Goal: Task Accomplishment & Management: Manage account settings

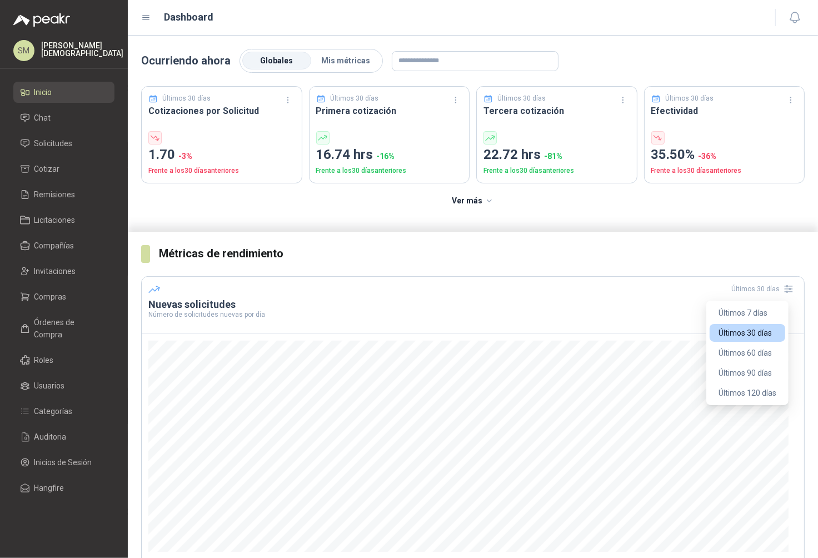
click at [749, 285] on div "Últimos 30 días" at bounding box center [764, 289] width 66 height 18
click at [760, 386] on button "Últimos 120 días" at bounding box center [748, 393] width 76 height 18
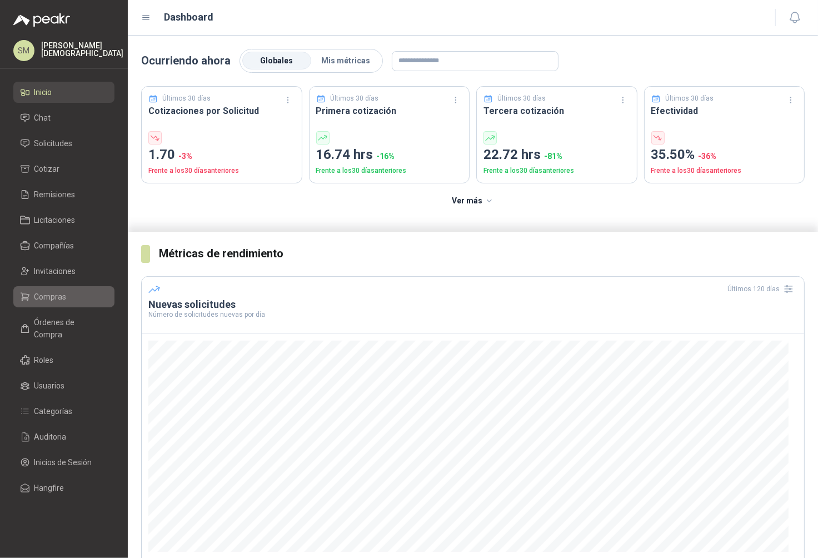
click at [52, 299] on span "Compras" at bounding box center [50, 297] width 32 height 12
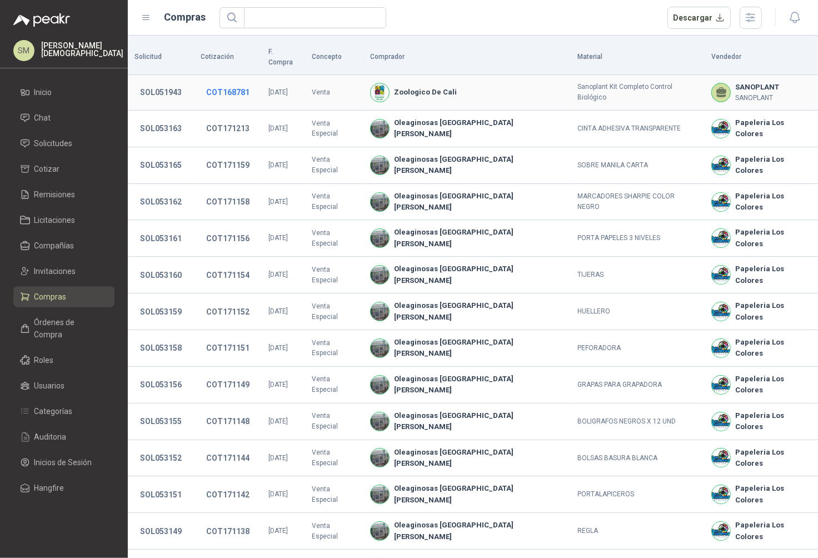
click at [245, 82] on button "COT168781" at bounding box center [228, 92] width 54 height 20
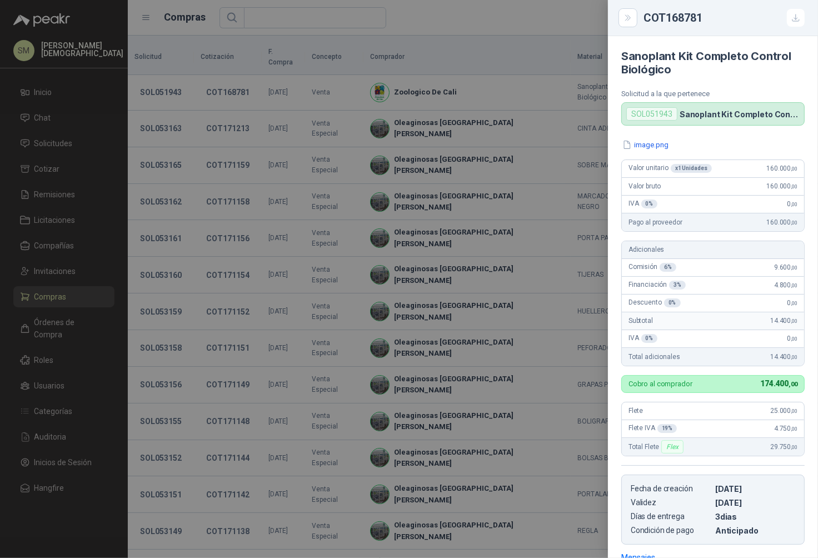
click at [448, 265] on div at bounding box center [409, 279] width 818 height 558
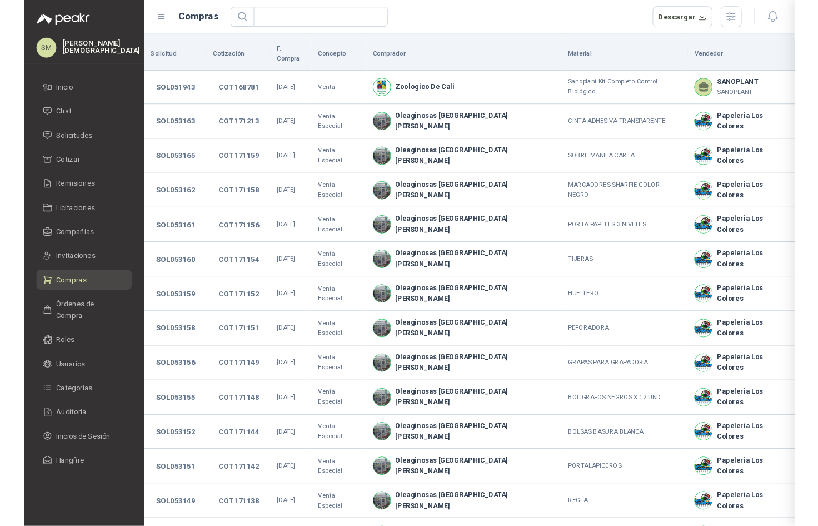
scroll to position [171, 0]
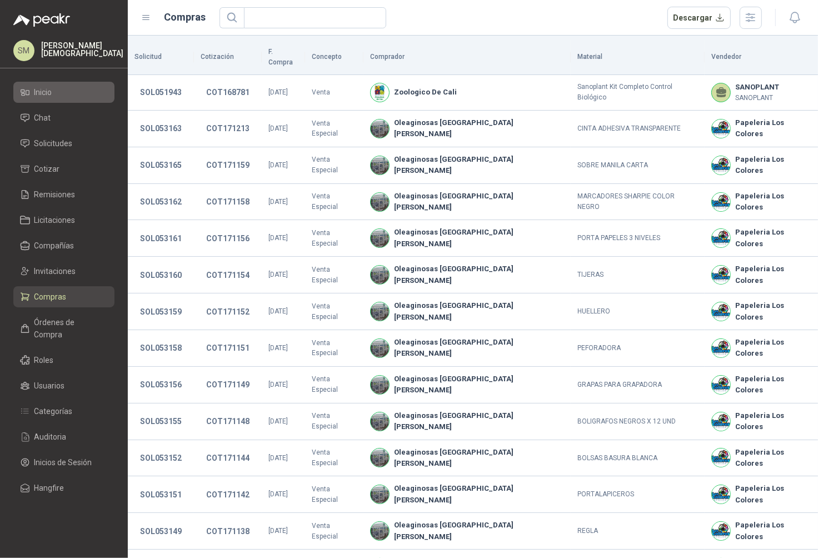
click at [50, 92] on span "Inicio" at bounding box center [43, 92] width 18 height 12
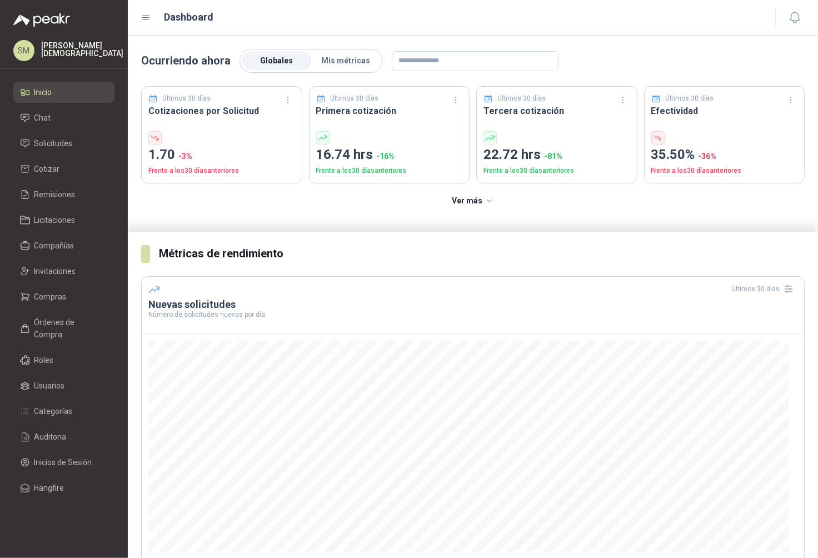
click at [210, 99] on div "Últimos 30 días" at bounding box center [221, 98] width 147 height 11
click at [285, 102] on icon "button" at bounding box center [287, 100] width 9 height 9
click at [264, 158] on button "Últimos 60 días" at bounding box center [255, 158] width 76 height 18
click at [285, 99] on icon "button" at bounding box center [287, 100] width 9 height 9
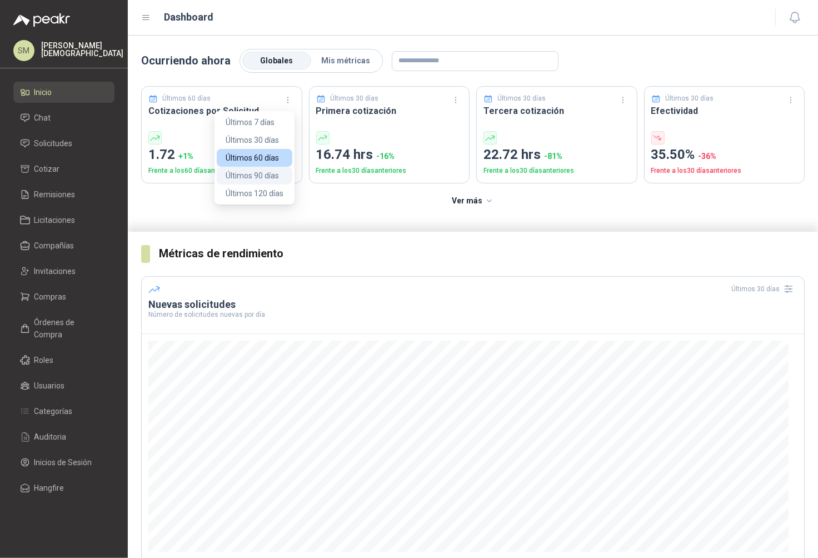
click at [250, 172] on button "Últimos 90 días" at bounding box center [255, 176] width 76 height 18
click at [287, 102] on icon "button" at bounding box center [287, 102] width 1 height 1
click at [255, 193] on button "Últimos 120 días" at bounding box center [255, 194] width 76 height 18
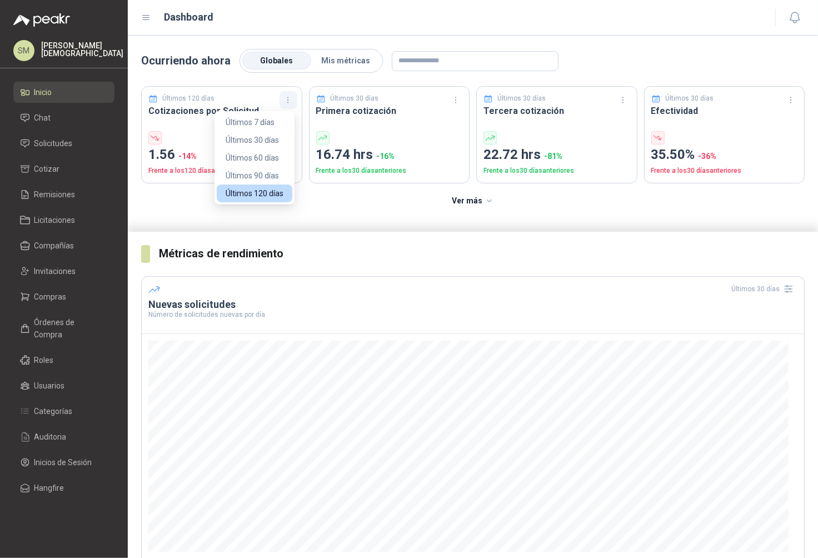
click at [292, 102] on button "button" at bounding box center [289, 100] width 18 height 18
click at [257, 127] on button "Últimos 7 días" at bounding box center [255, 122] width 76 height 18
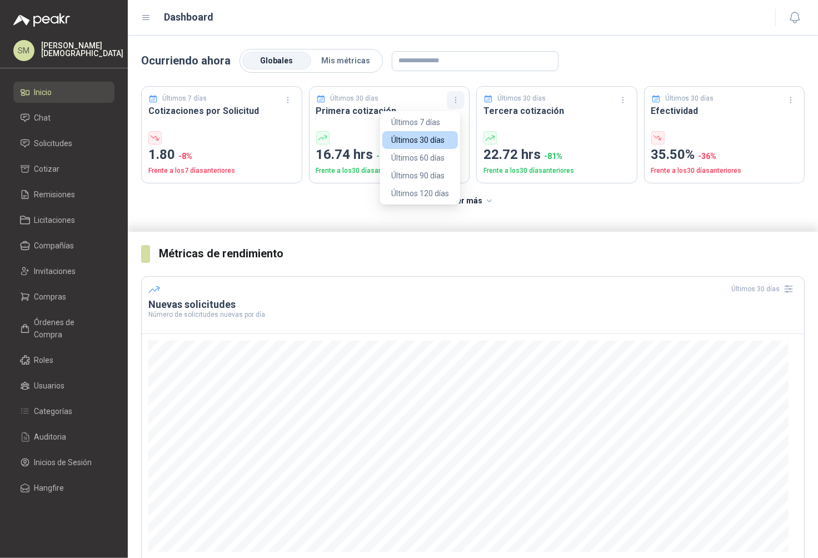
click at [451, 98] on icon "button" at bounding box center [455, 100] width 9 height 9
click at [425, 121] on button "Últimos 7 días" at bounding box center [420, 122] width 76 height 18
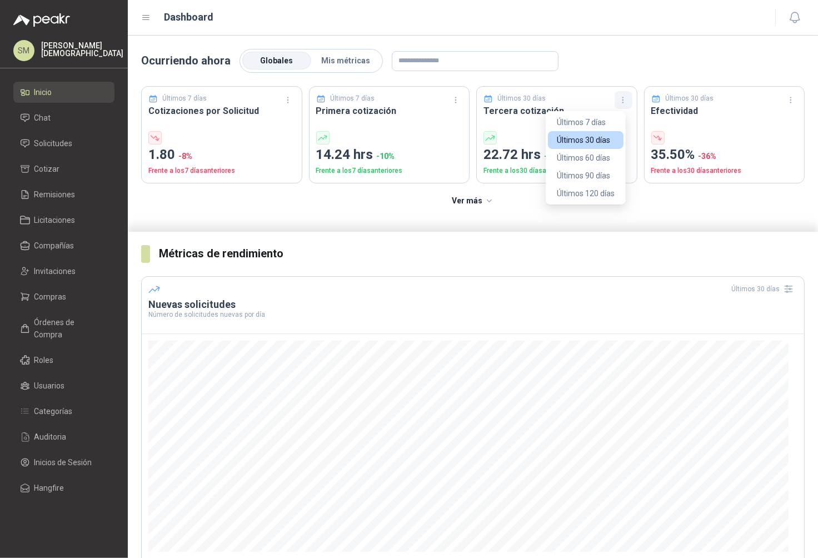
click at [619, 101] on icon "button" at bounding box center [623, 100] width 9 height 9
click at [601, 122] on button "Últimos 7 días" at bounding box center [586, 122] width 76 height 18
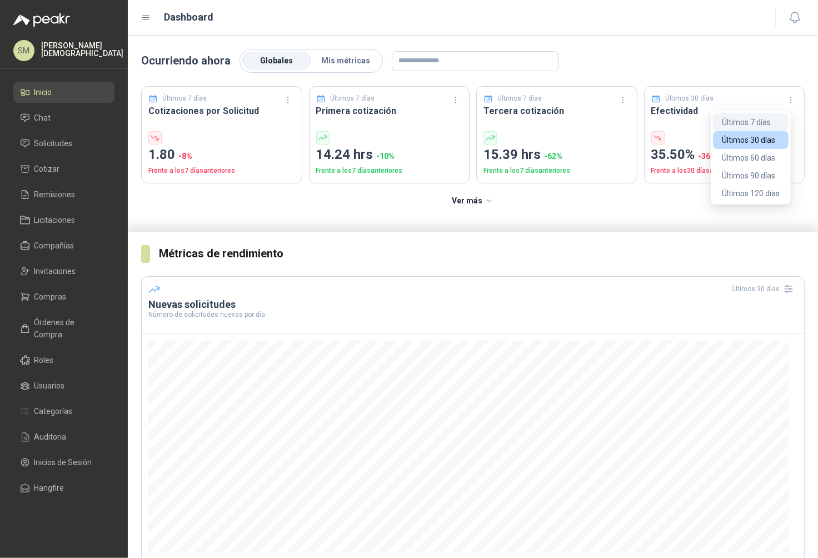
click at [763, 121] on button "Últimos 7 días" at bounding box center [751, 122] width 76 height 18
click at [782, 101] on button "button" at bounding box center [791, 100] width 18 height 18
click at [754, 188] on button "Últimos 120 días" at bounding box center [751, 194] width 76 height 18
click at [794, 94] on div "Últimos 120 días Efectividad 61.55% -10 % Frente a los 120 días anteriores" at bounding box center [724, 134] width 161 height 97
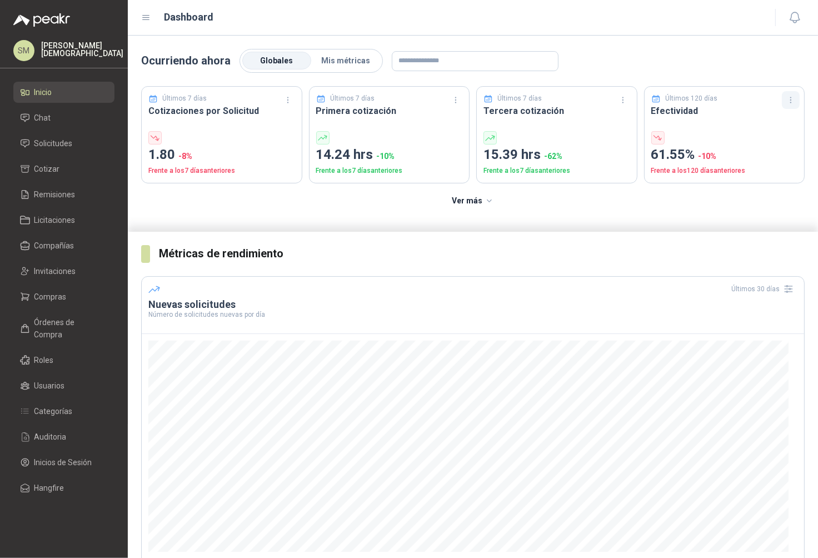
click at [786, 98] on icon "button" at bounding box center [790, 100] width 9 height 9
click at [766, 126] on button "Últimos 7 días" at bounding box center [751, 122] width 76 height 18
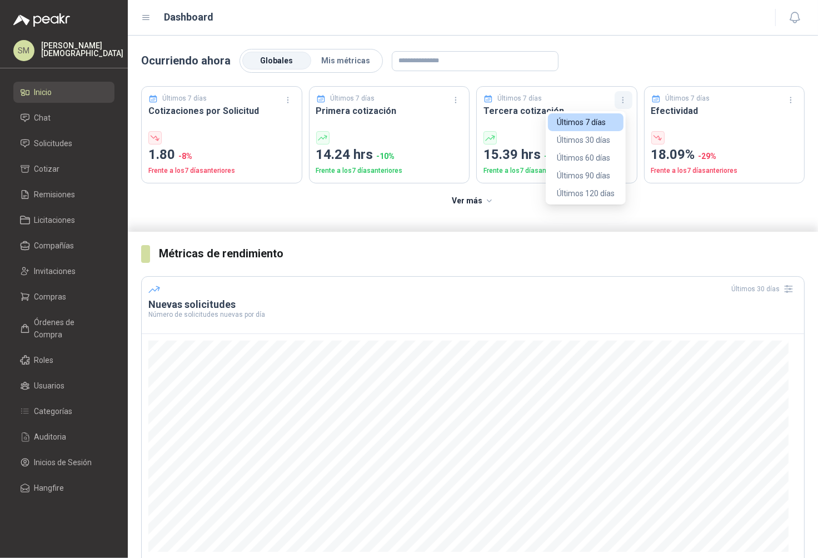
click at [619, 96] on icon "button" at bounding box center [623, 100] width 9 height 9
click at [640, 61] on div "Ocurriendo ahora Globales Mis métricas" at bounding box center [473, 61] width 664 height 24
click at [345, 63] on span "Mis métricas" at bounding box center [345, 60] width 49 height 9
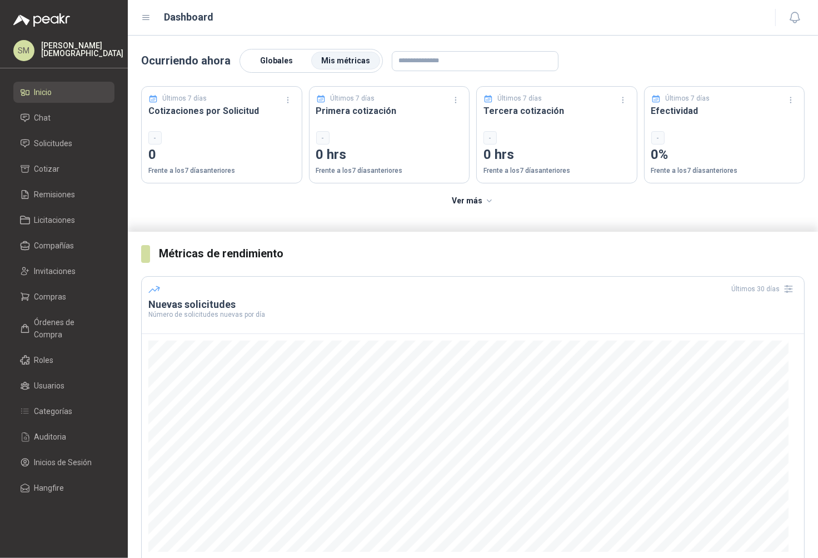
click at [276, 58] on span "Globales" at bounding box center [277, 60] width 33 height 9
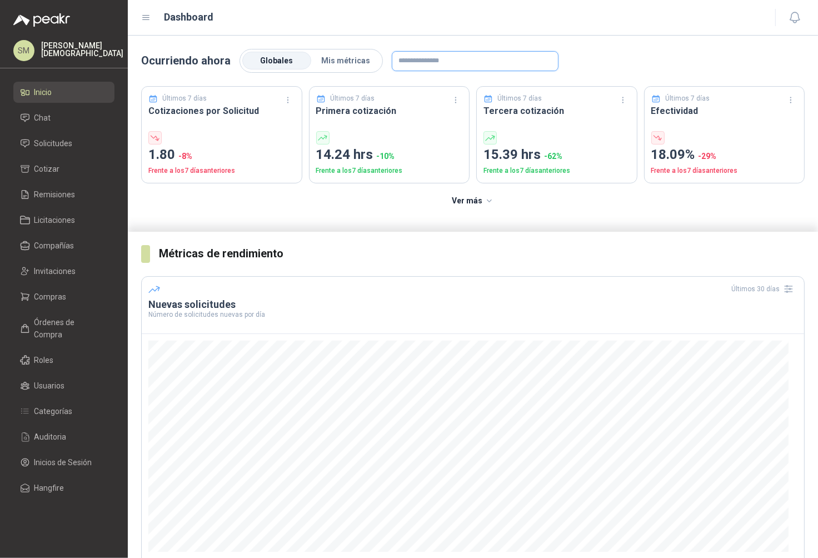
click at [454, 63] on input "text" at bounding box center [475, 61] width 166 height 19
type input "*****"
click at [452, 85] on p "Santa [PERSON_NAME]" at bounding box center [451, 85] width 72 height 7
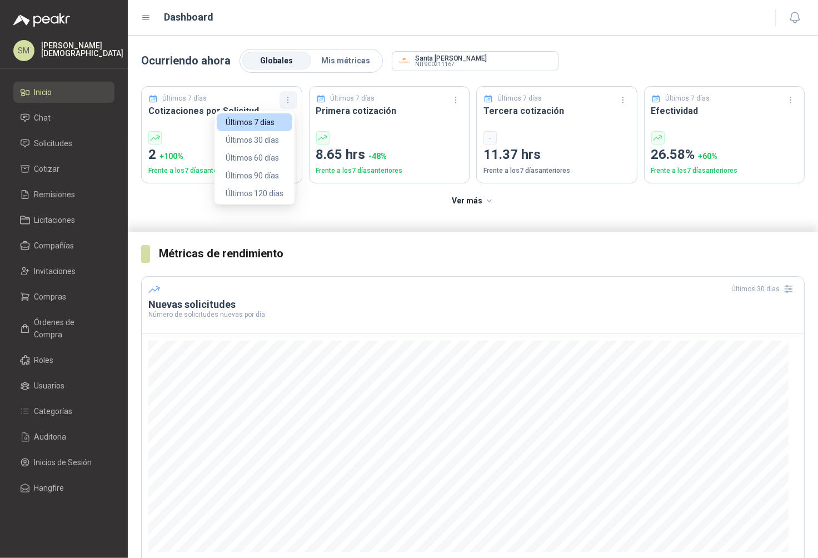
click at [288, 101] on icon "button" at bounding box center [287, 100] width 9 height 9
click at [266, 140] on button "Últimos 30 días" at bounding box center [255, 140] width 76 height 18
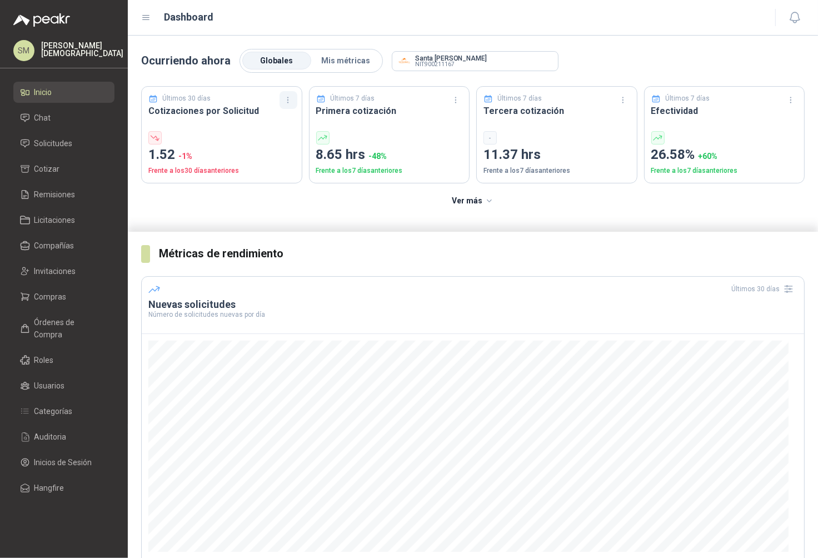
click at [286, 105] on button "button" at bounding box center [289, 100] width 18 height 18
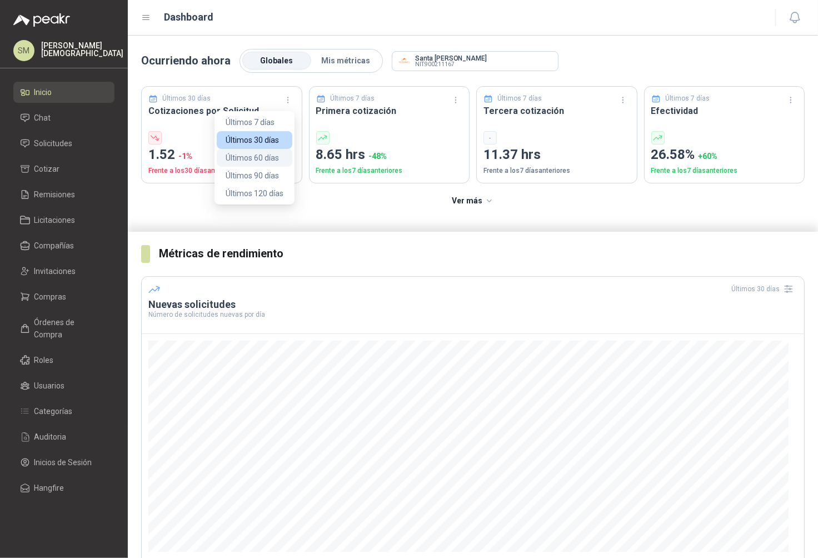
click at [276, 157] on button "Últimos 60 días" at bounding box center [255, 158] width 76 height 18
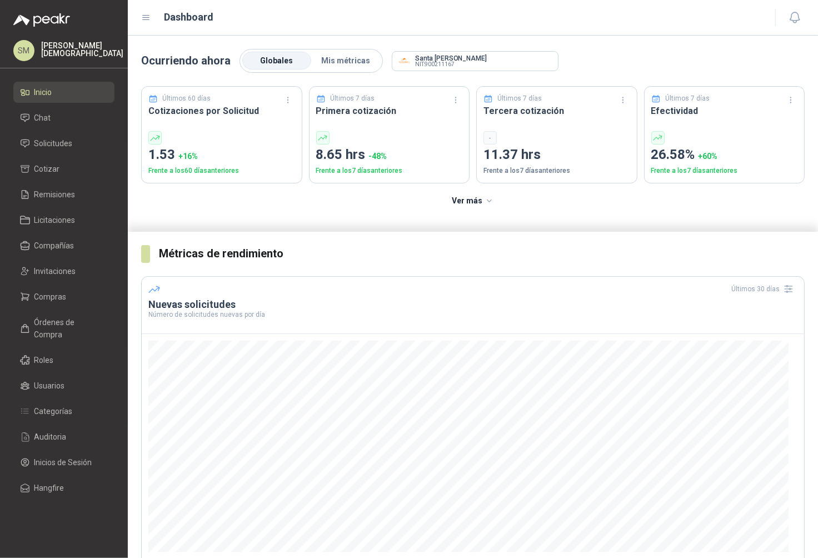
click at [284, 110] on h3 "Cotizaciones por Solicitud" at bounding box center [221, 111] width 147 height 14
click at [287, 102] on icon "button" at bounding box center [287, 102] width 1 height 1
click at [270, 173] on button "Últimos 90 días" at bounding box center [255, 176] width 76 height 18
drag, startPoint x: 284, startPoint y: 99, endPoint x: 280, endPoint y: 132, distance: 33.6
click at [284, 99] on icon "button" at bounding box center [287, 100] width 9 height 9
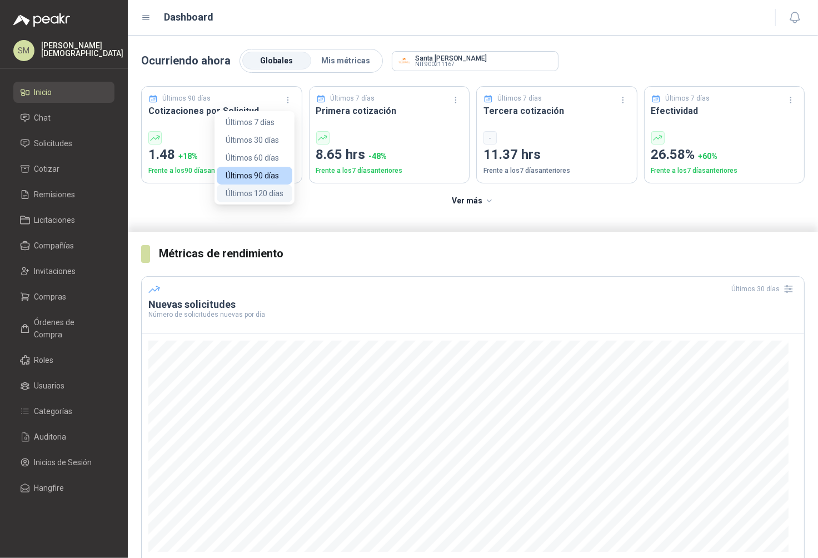
click at [267, 191] on button "Últimos 120 días" at bounding box center [255, 194] width 76 height 18
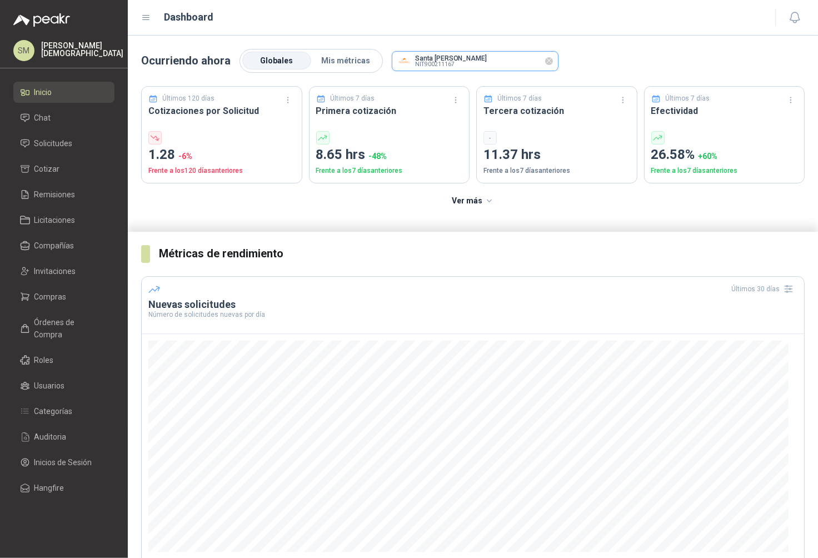
click at [448, 62] on input "text" at bounding box center [475, 61] width 166 height 19
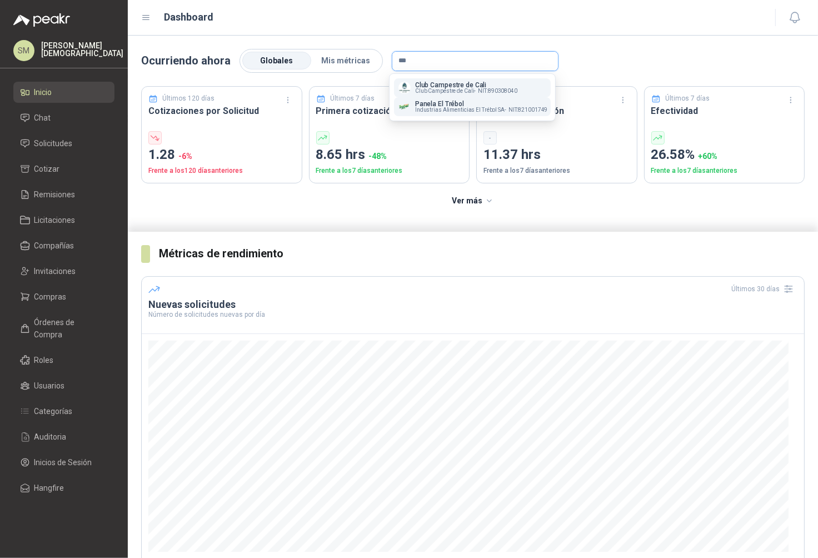
type input "***"
click at [471, 106] on p "Panela El Trébol" at bounding box center [481, 104] width 133 height 7
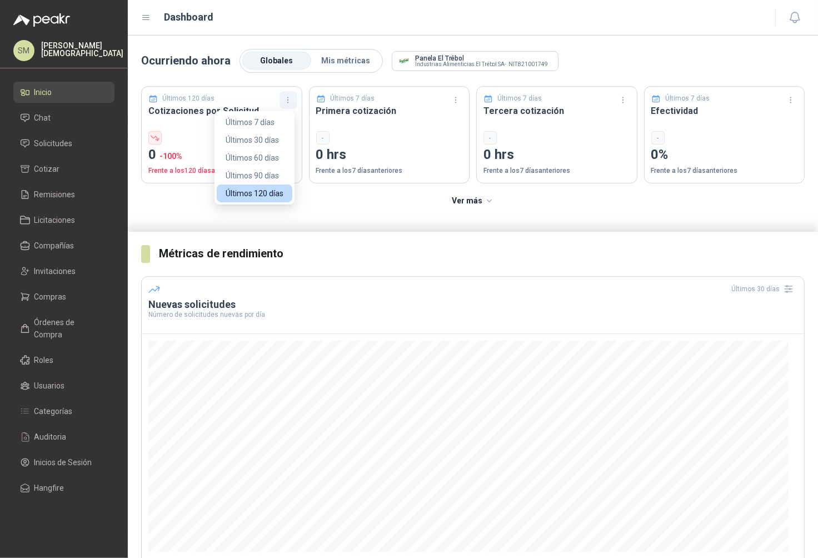
click at [288, 103] on icon "button" at bounding box center [287, 100] width 9 height 9
click at [275, 124] on button "Últimos 7 días" at bounding box center [255, 122] width 76 height 18
click at [283, 102] on icon "button" at bounding box center [287, 100] width 9 height 9
click at [272, 140] on button "Últimos 30 días" at bounding box center [255, 140] width 76 height 18
click at [292, 103] on button "button" at bounding box center [289, 100] width 18 height 18
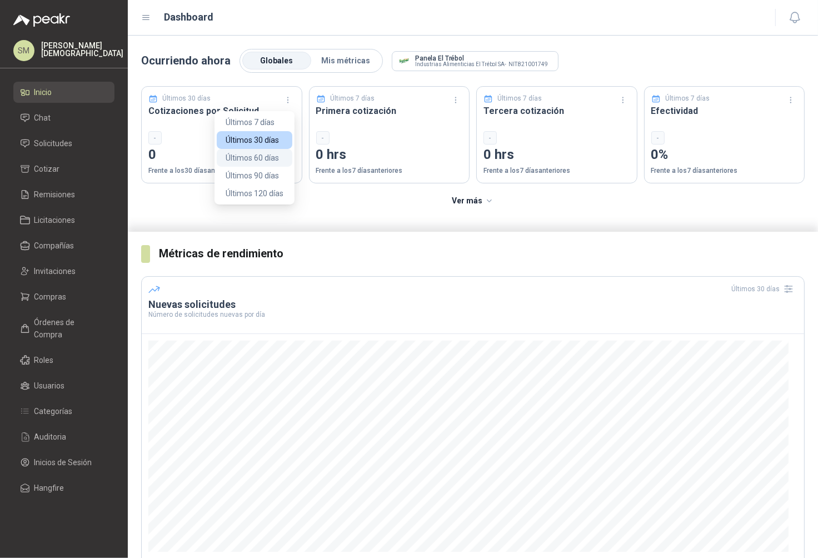
click at [264, 158] on button "Últimos 60 días" at bounding box center [255, 158] width 76 height 18
click at [547, 62] on icon "Limpiar" at bounding box center [549, 60] width 9 height 9
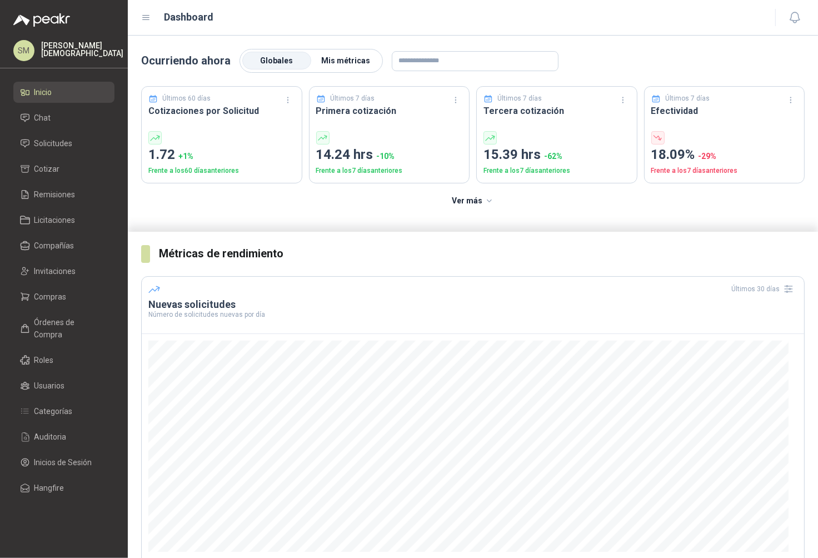
click at [346, 67] on label "Mis métricas" at bounding box center [345, 61] width 69 height 18
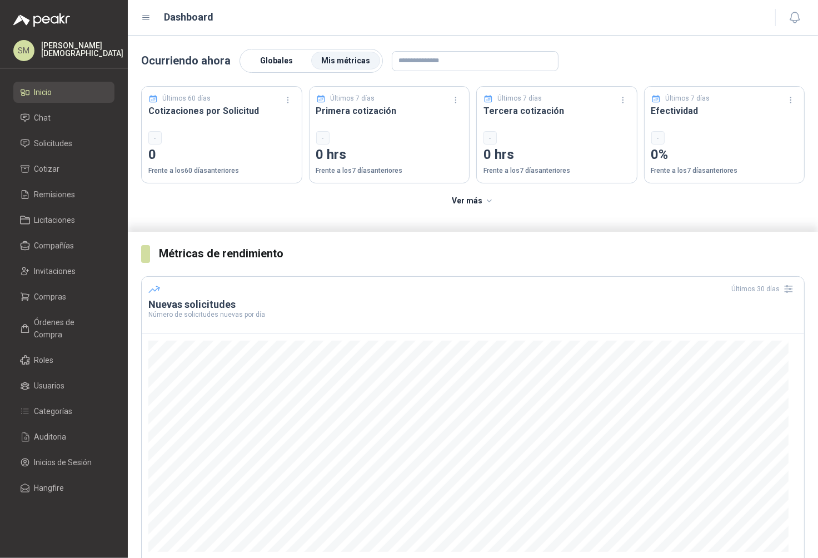
click at [275, 64] on span "Globales" at bounding box center [277, 60] width 33 height 9
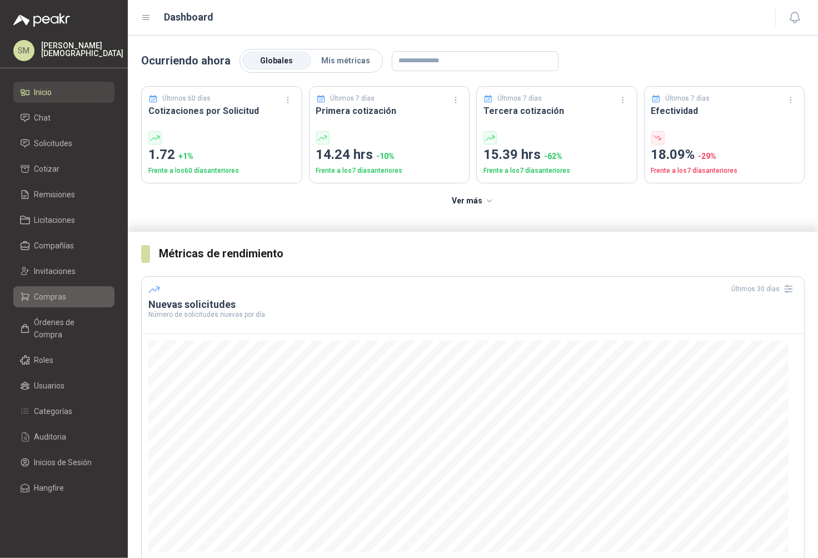
click at [56, 289] on link "Compras" at bounding box center [63, 296] width 101 height 21
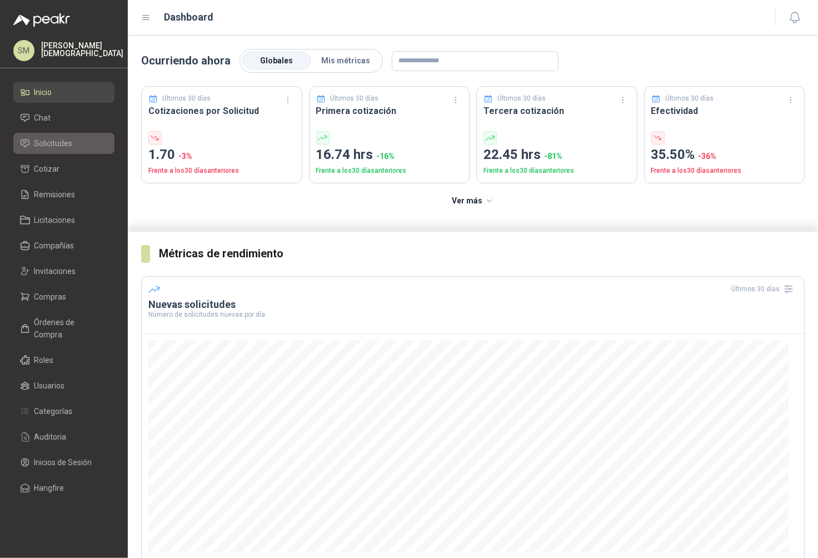
click at [58, 142] on span "Solicitudes" at bounding box center [53, 143] width 38 height 12
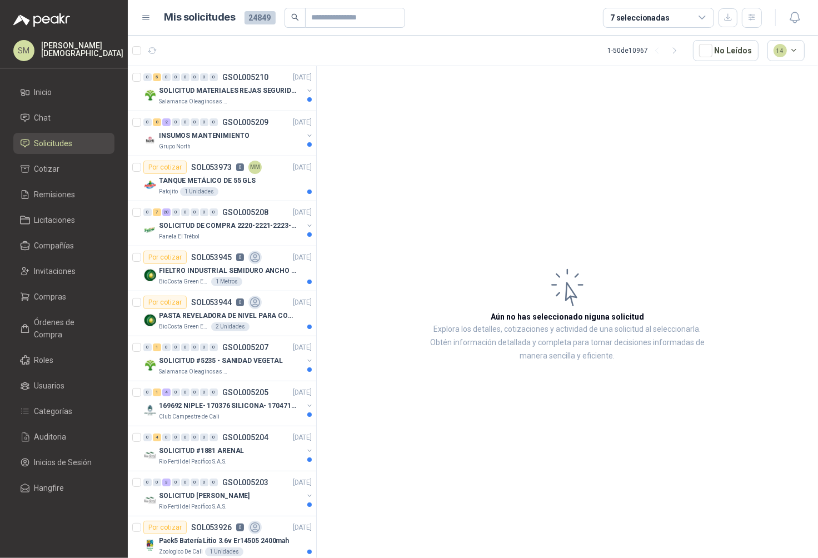
click at [83, 54] on div "Simón Mosquera" at bounding box center [82, 51] width 82 height 18
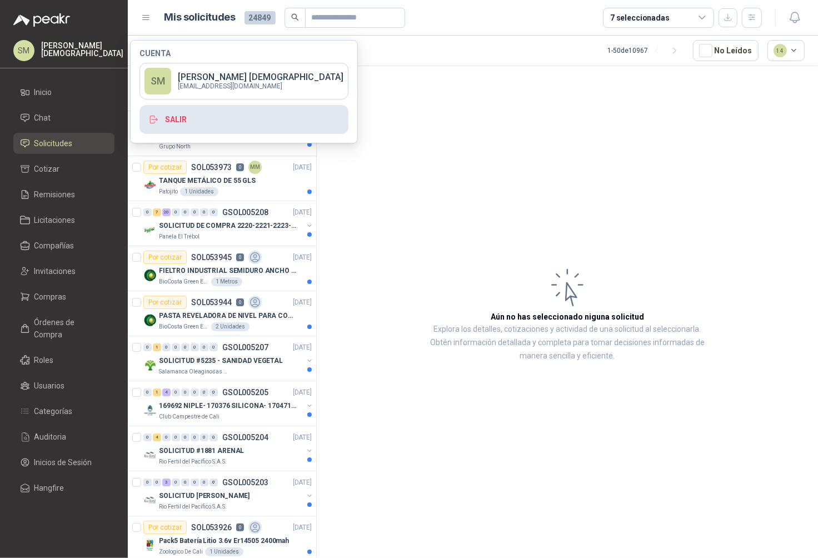
click at [176, 119] on button "Salir" at bounding box center [243, 119] width 209 height 29
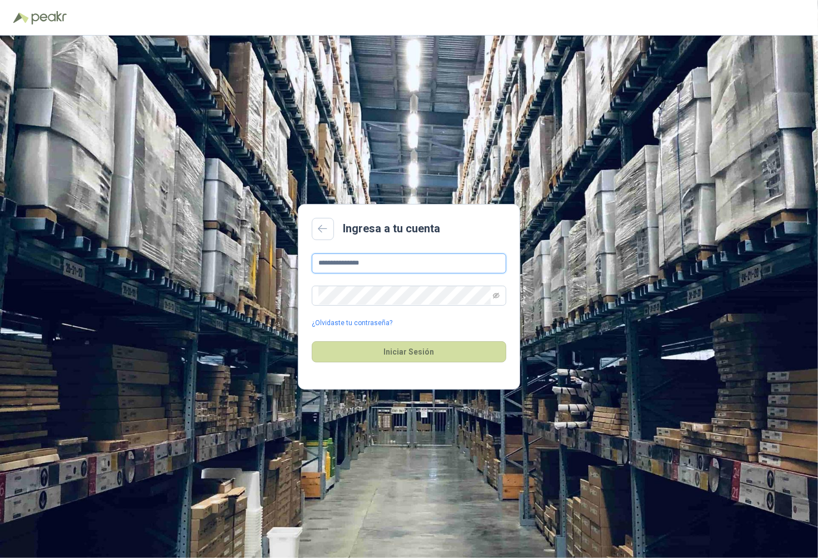
click at [403, 272] on input "**********" at bounding box center [409, 263] width 195 height 20
type input "**********"
click at [417, 348] on button "Iniciar Sesión" at bounding box center [409, 351] width 195 height 21
